Goal: Navigation & Orientation: Find specific page/section

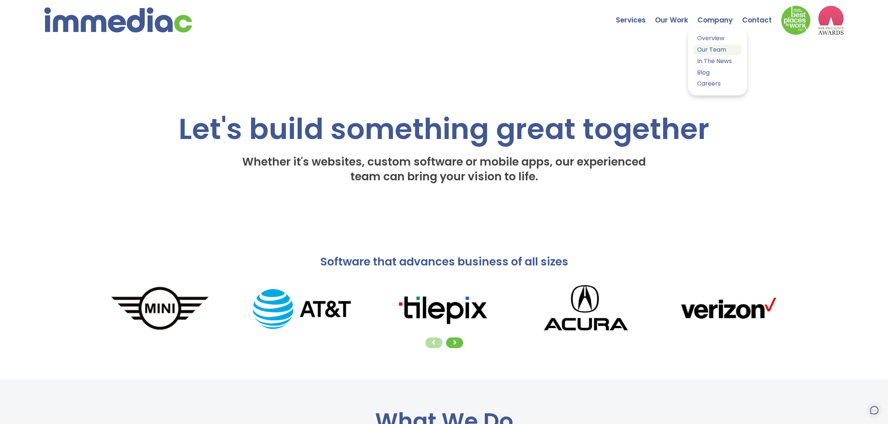
click at [717, 49] on link "Our Team" at bounding box center [717, 50] width 48 height 11
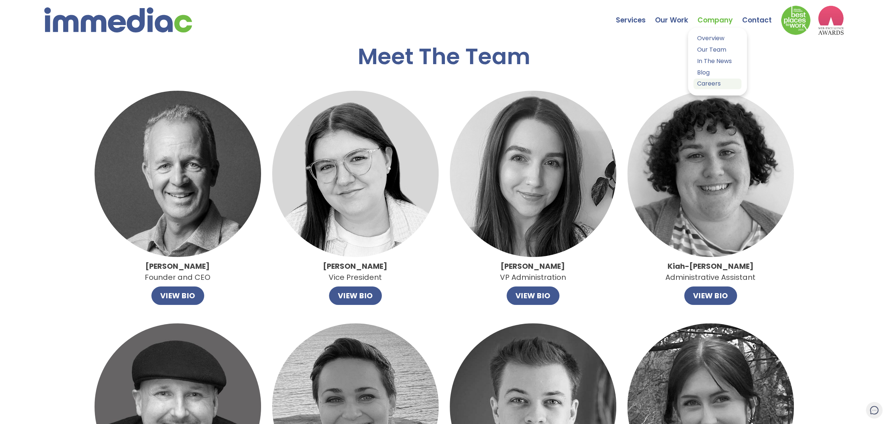
click at [708, 85] on link "Careers" at bounding box center [717, 84] width 48 height 11
